Goal: Register for event/course

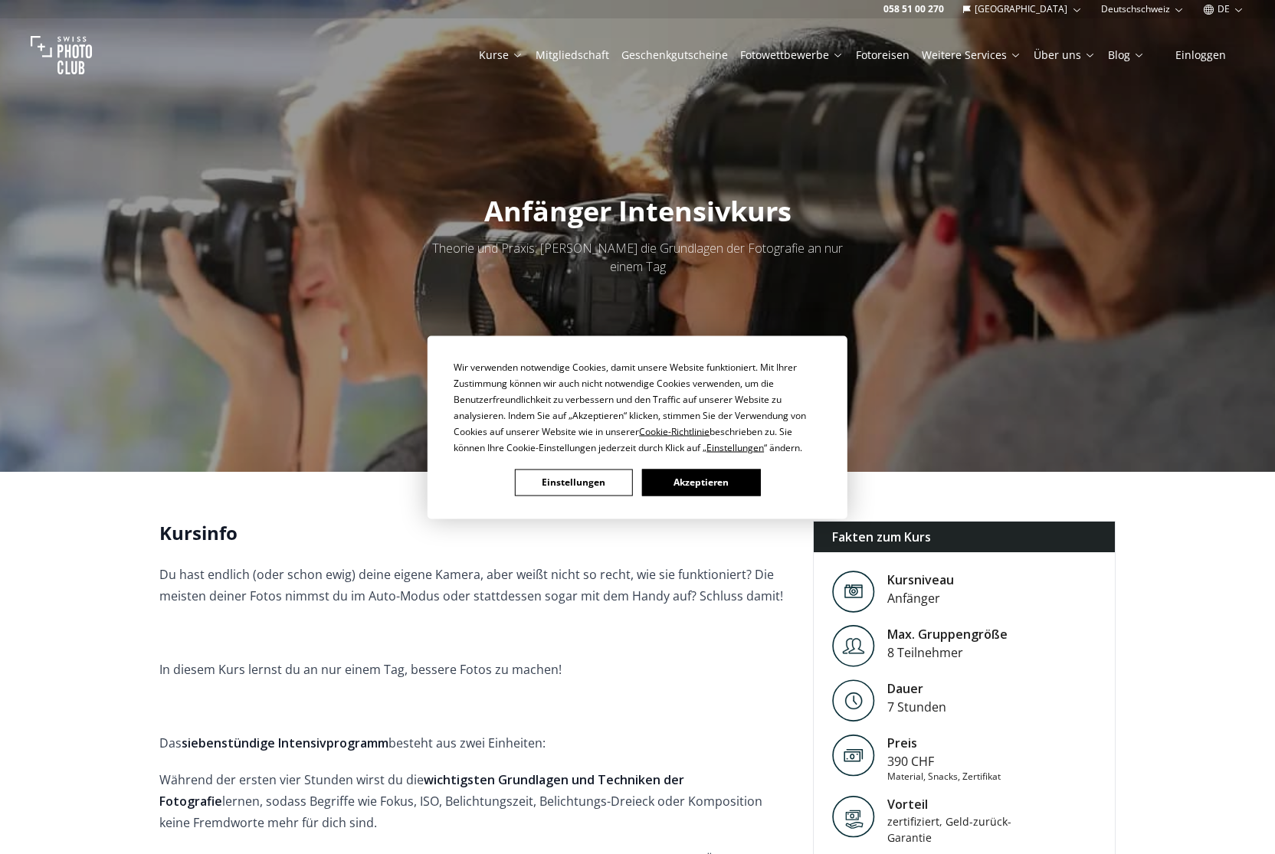
click at [733, 487] on button "Akzeptieren" at bounding box center [701, 482] width 118 height 27
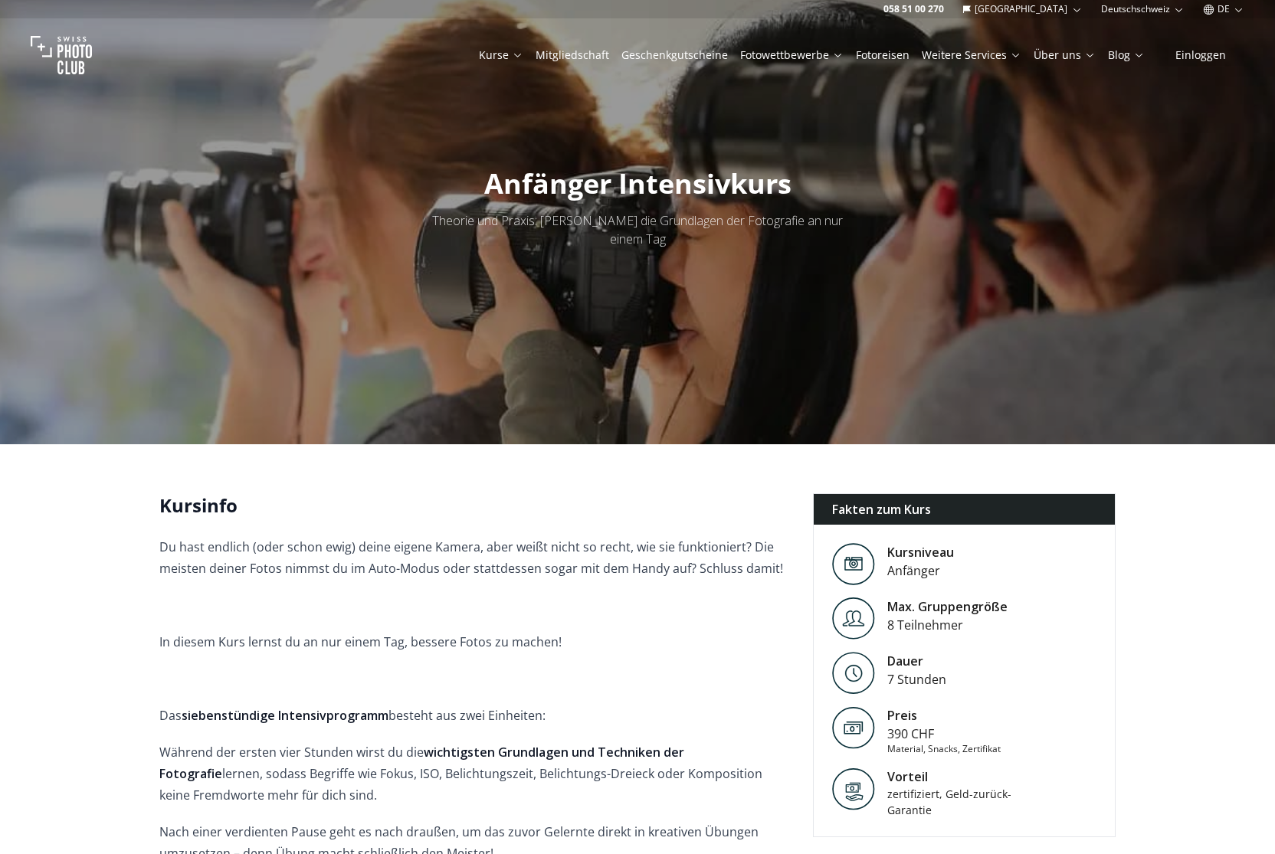
scroll to position [85, 0]
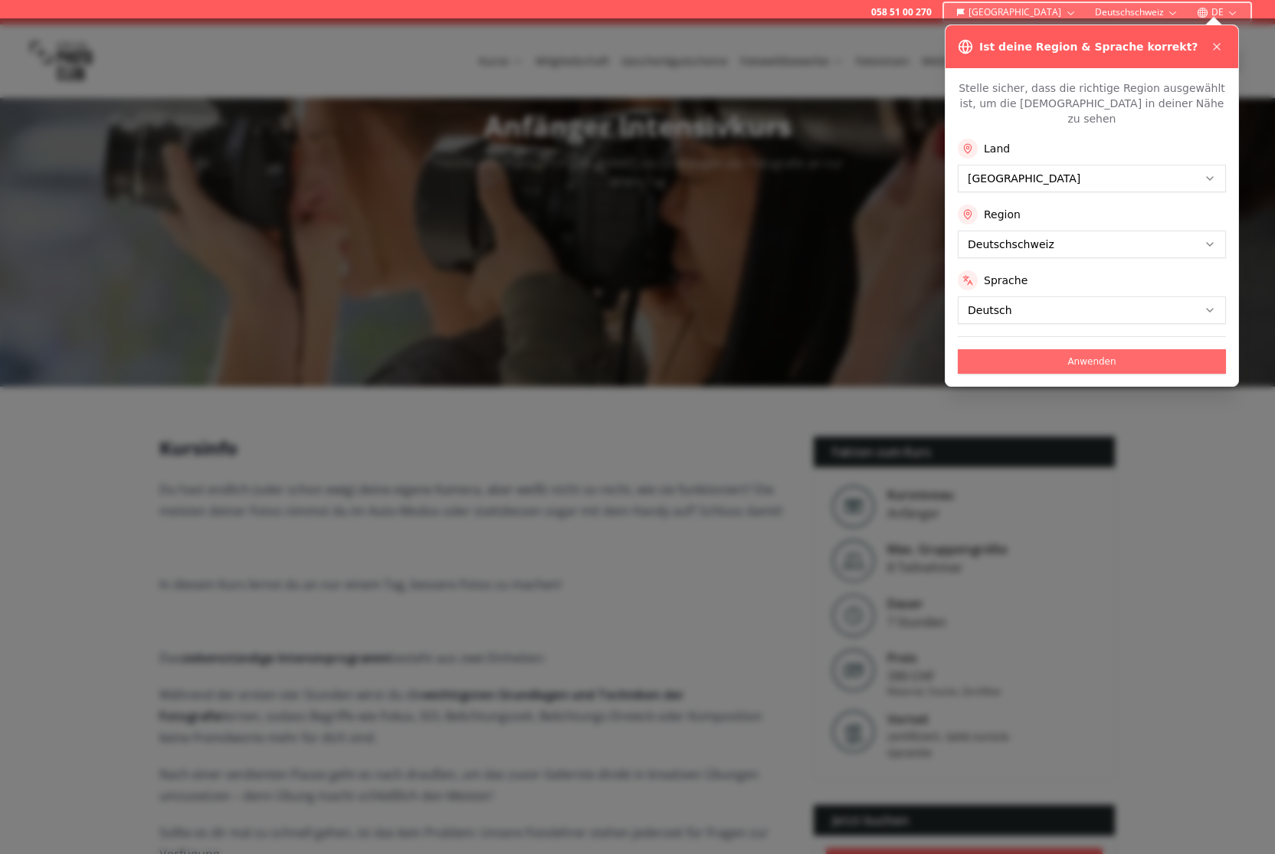
click at [1117, 352] on button "Anwenden" at bounding box center [1092, 361] width 268 height 25
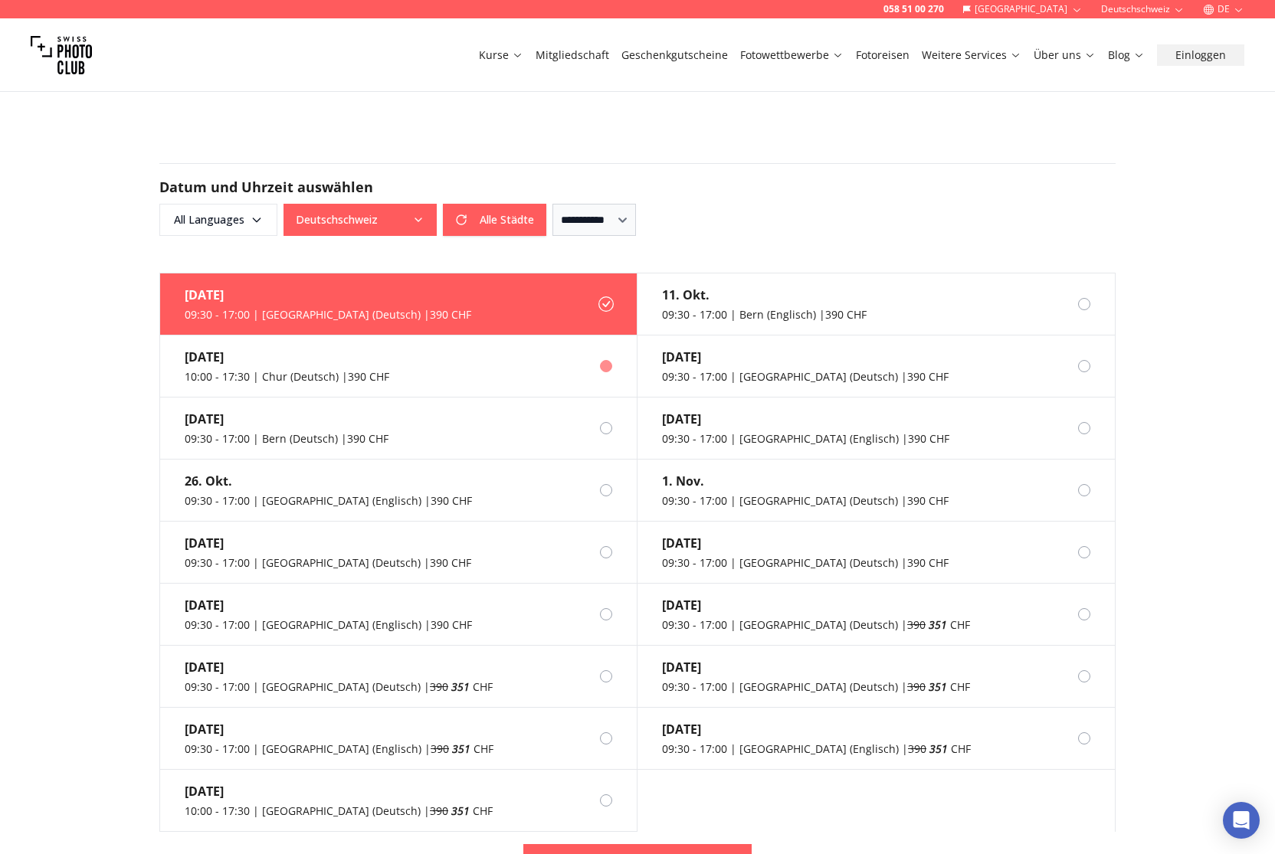
scroll to position [0, 0]
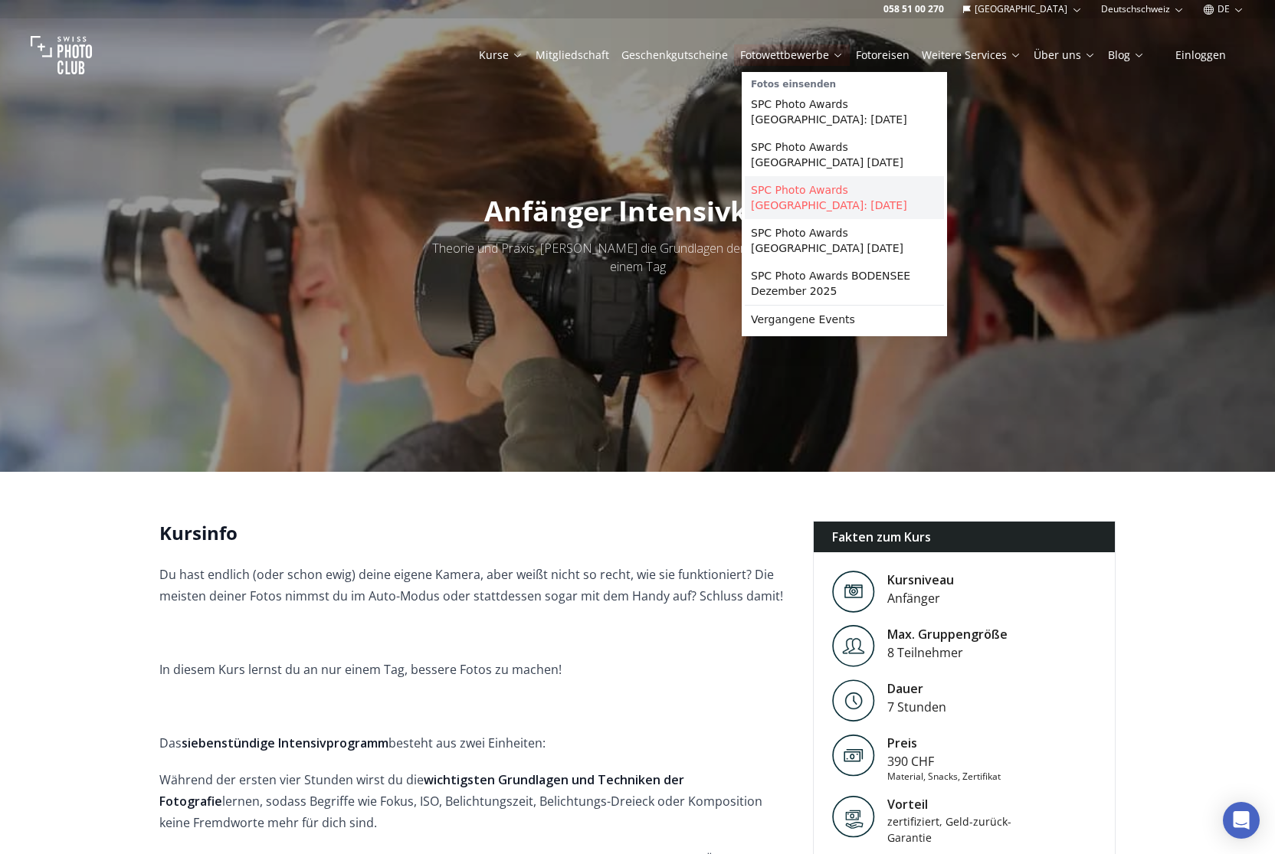
click at [855, 201] on link "SPC Photo Awards [GEOGRAPHIC_DATA]: [DATE]" at bounding box center [844, 197] width 199 height 43
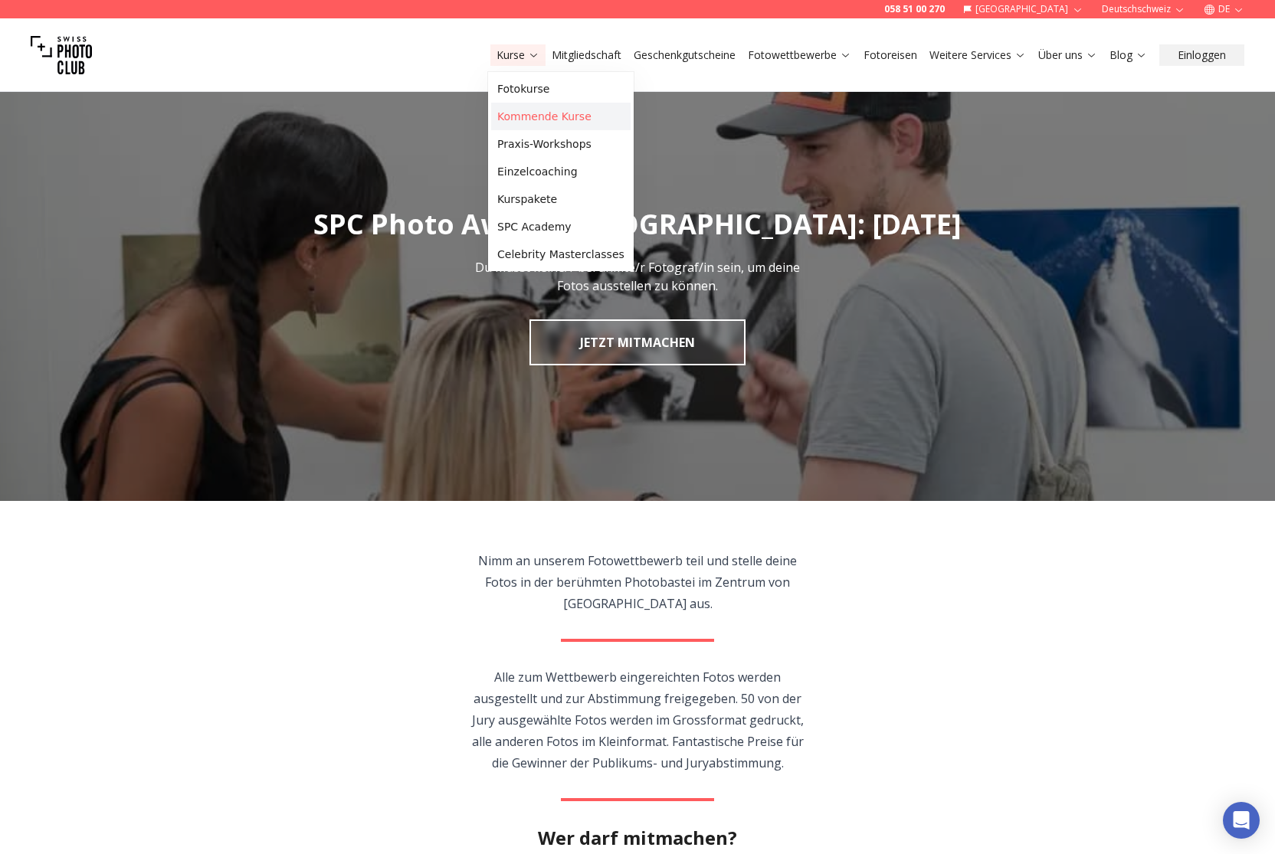
click at [571, 120] on link "Kommende Kurse" at bounding box center [560, 117] width 139 height 28
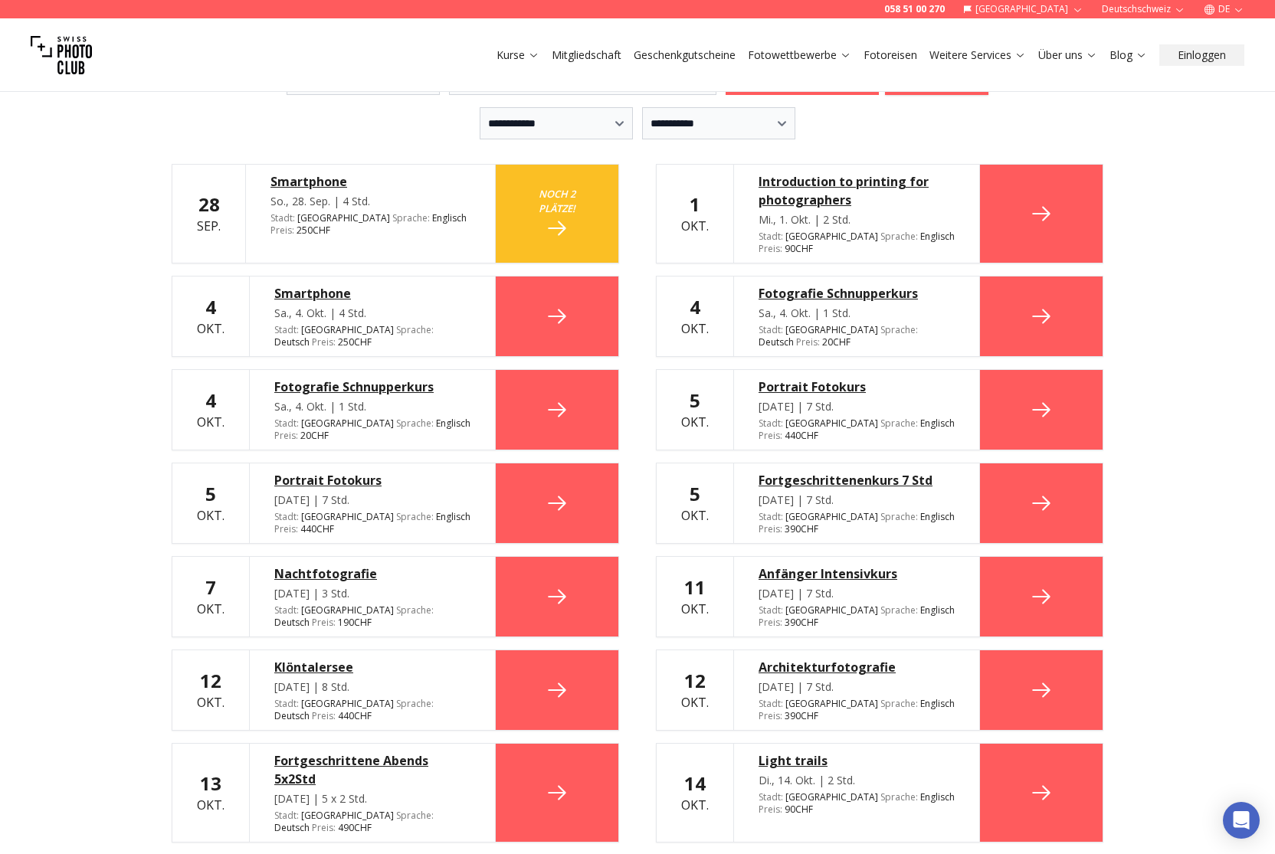
scroll to position [443, 0]
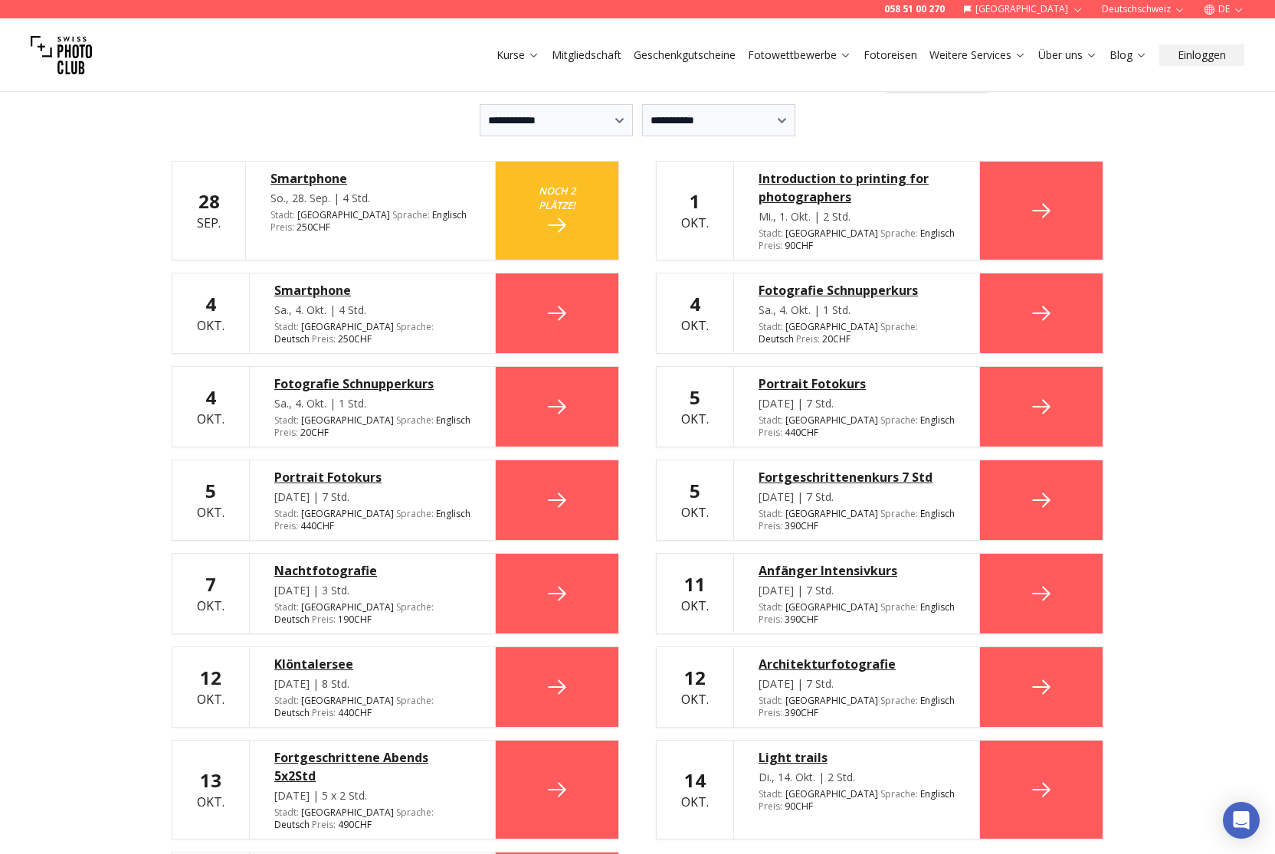
click at [833, 375] on div "Portrait Fotokurs" at bounding box center [857, 384] width 196 height 18
